Goal: Information Seeking & Learning: Learn about a topic

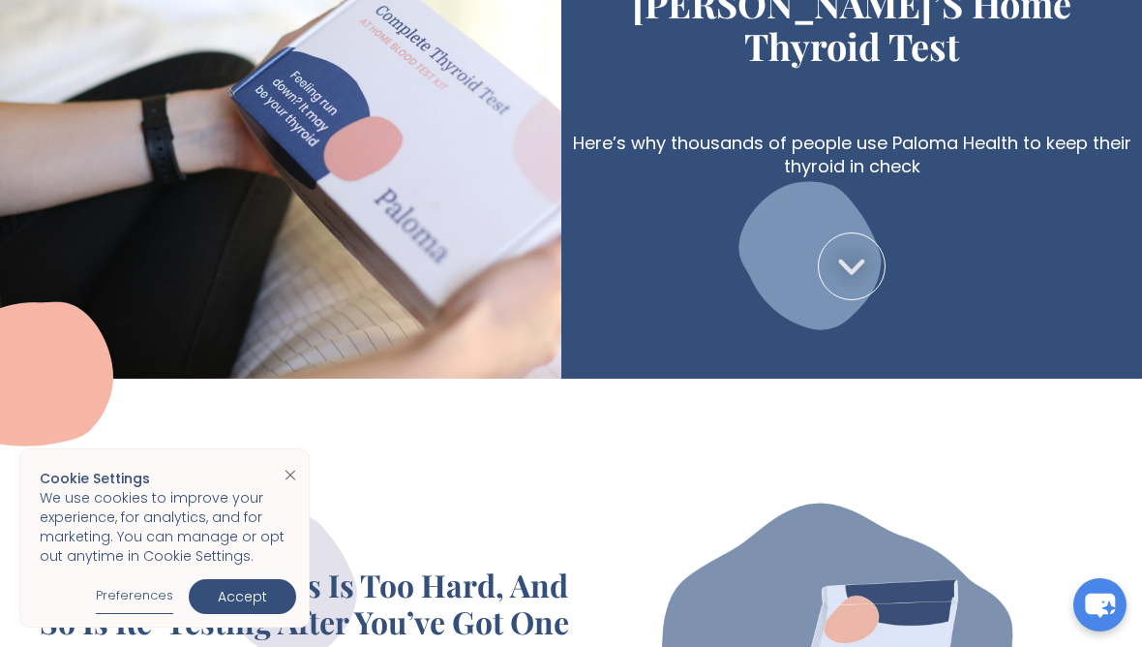
click at [250, 614] on link "Accept" at bounding box center [242, 596] width 107 height 35
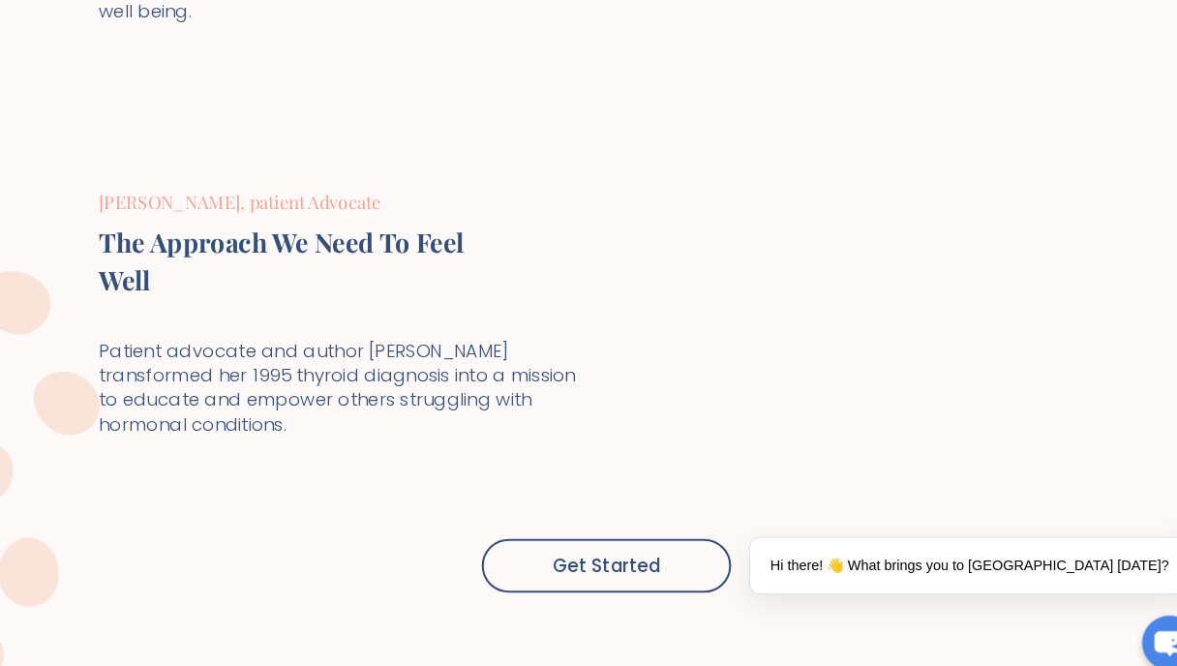
scroll to position [7024, 0]
